Goal: Check status: Check status

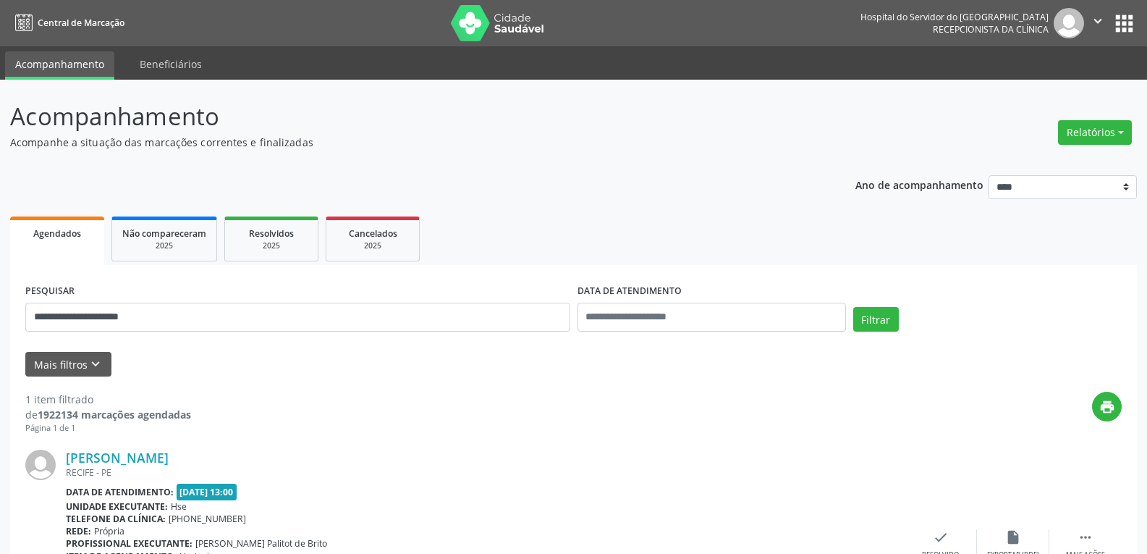
scroll to position [127, 0]
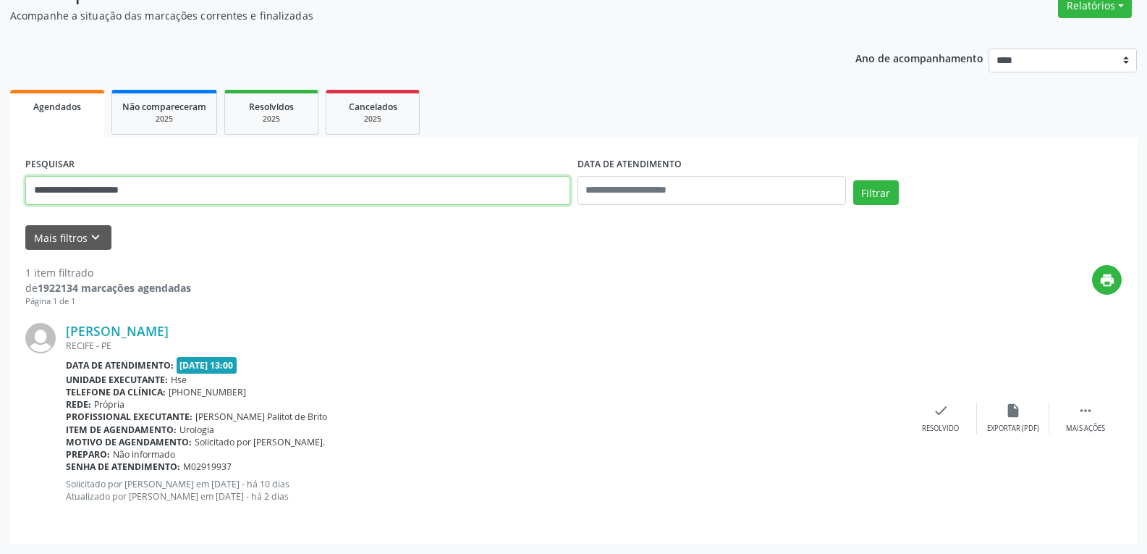
click at [167, 190] on input "**********" at bounding box center [297, 190] width 545 height 29
drag, startPoint x: 167, startPoint y: 190, endPoint x: 0, endPoint y: 190, distance: 167.2
click at [0, 190] on div "**********" at bounding box center [573, 253] width 1147 height 601
type input "**********"
click at [853, 180] on button "Filtrar" at bounding box center [876, 192] width 46 height 25
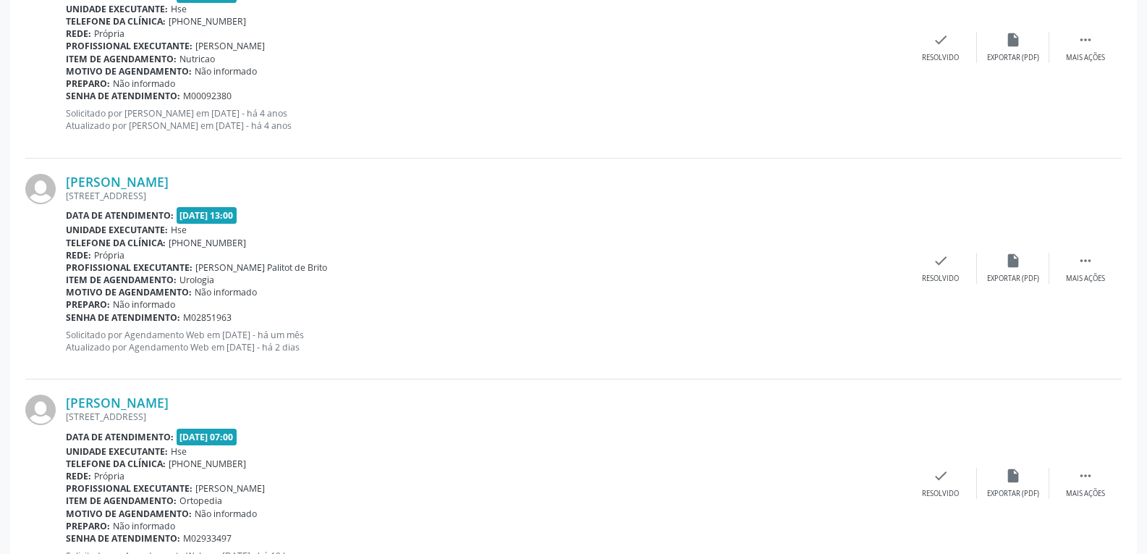
scroll to position [556, 0]
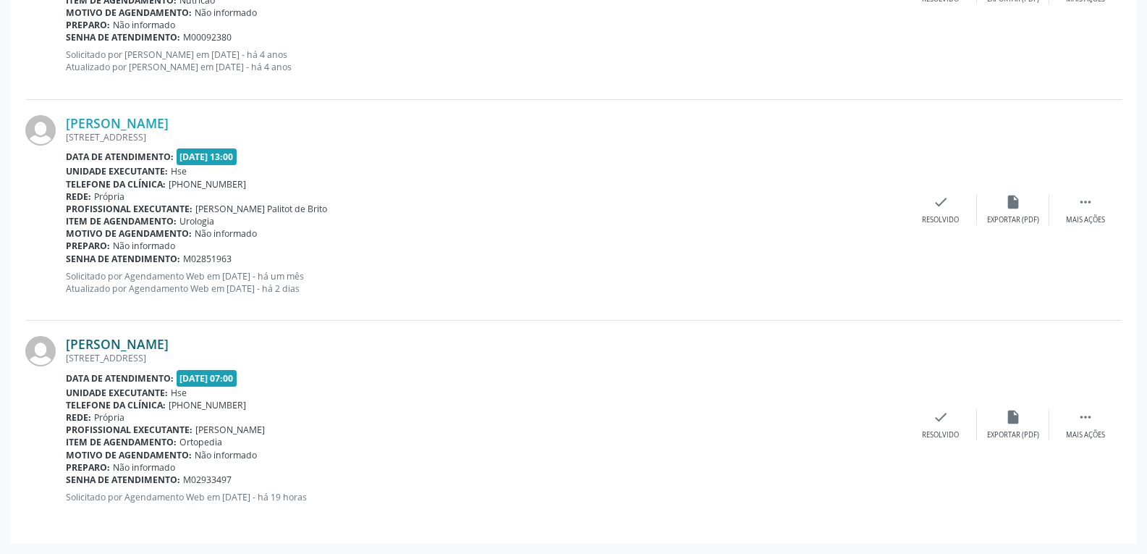
click at [137, 346] on link "[PERSON_NAME]" at bounding box center [117, 344] width 103 height 16
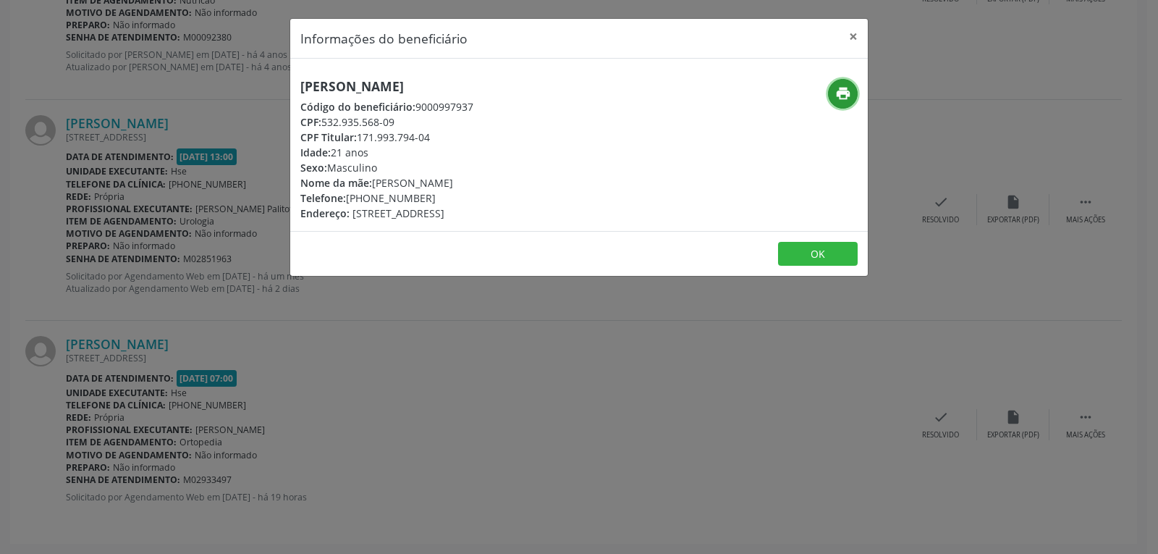
click at [847, 93] on icon "print" at bounding box center [843, 93] width 16 height 16
drag, startPoint x: 357, startPoint y: 134, endPoint x: 451, endPoint y: 133, distance: 93.4
click at [451, 133] on div "CPF Titular: 171.993.794-04" at bounding box center [386, 137] width 173 height 15
copy div "171.993.794-04"
drag, startPoint x: 370, startPoint y: 198, endPoint x: 433, endPoint y: 197, distance: 63.7
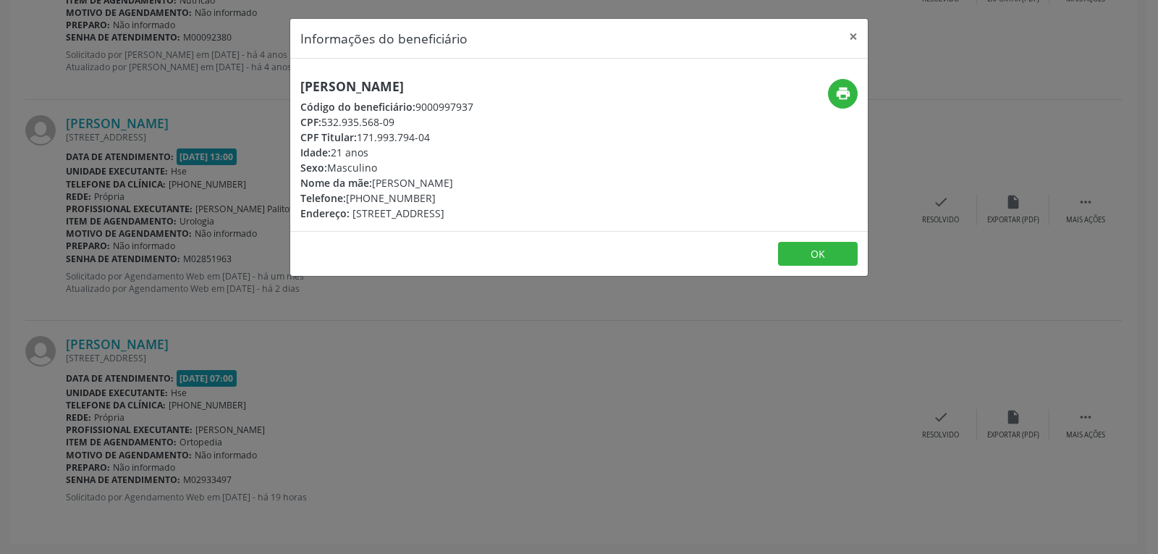
click at [433, 197] on div "Telefone: [PHONE_NUMBER]" at bounding box center [386, 197] width 173 height 15
copy div "98156-2989"
click at [853, 38] on button "×" at bounding box center [853, 36] width 29 height 35
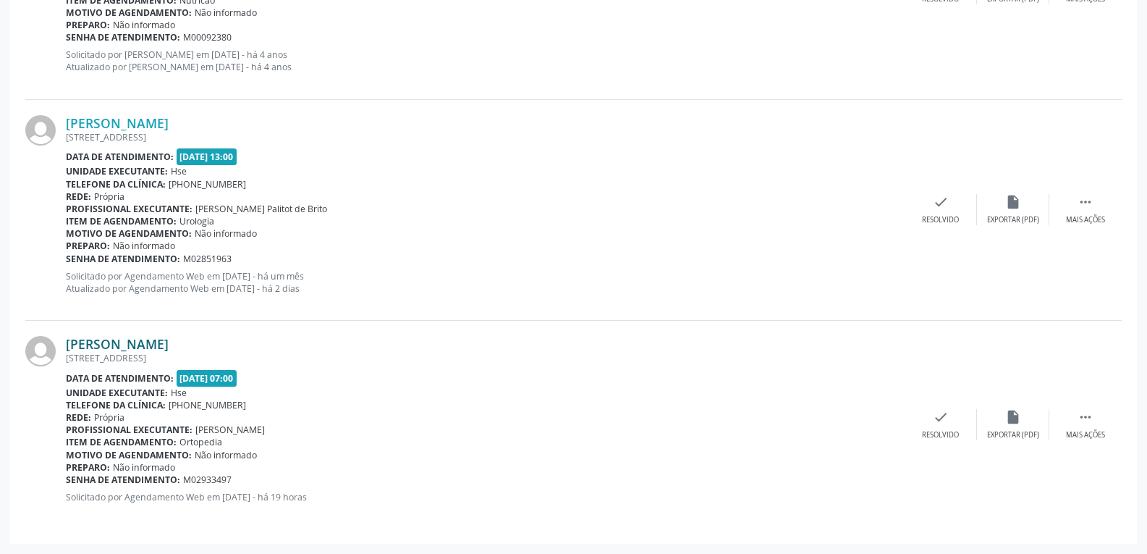
click at [145, 336] on link "[PERSON_NAME]" at bounding box center [117, 344] width 103 height 16
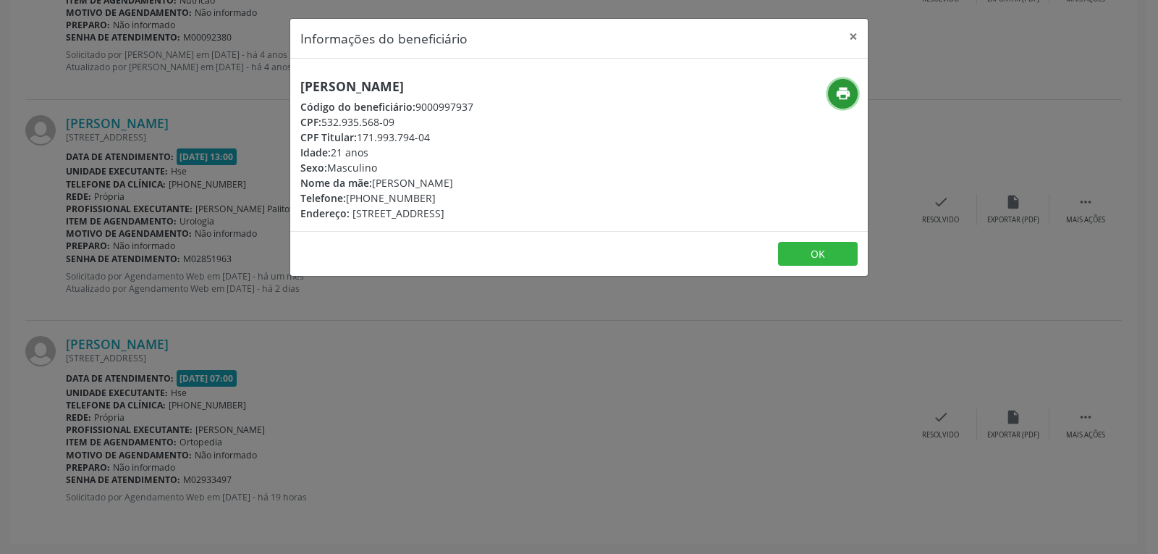
click at [845, 91] on icon "print" at bounding box center [843, 93] width 16 height 16
click at [853, 35] on button "×" at bounding box center [853, 36] width 29 height 35
